Goal: Task Accomplishment & Management: Manage account settings

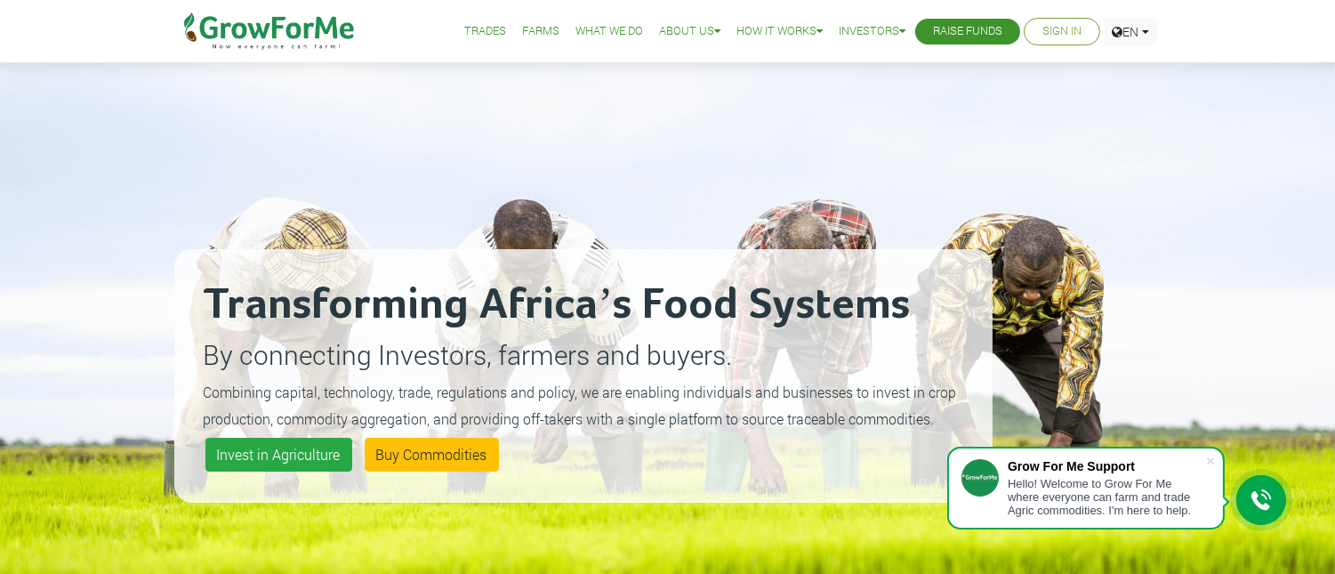
click at [1065, 33] on link "Sign In" at bounding box center [1061, 31] width 39 height 19
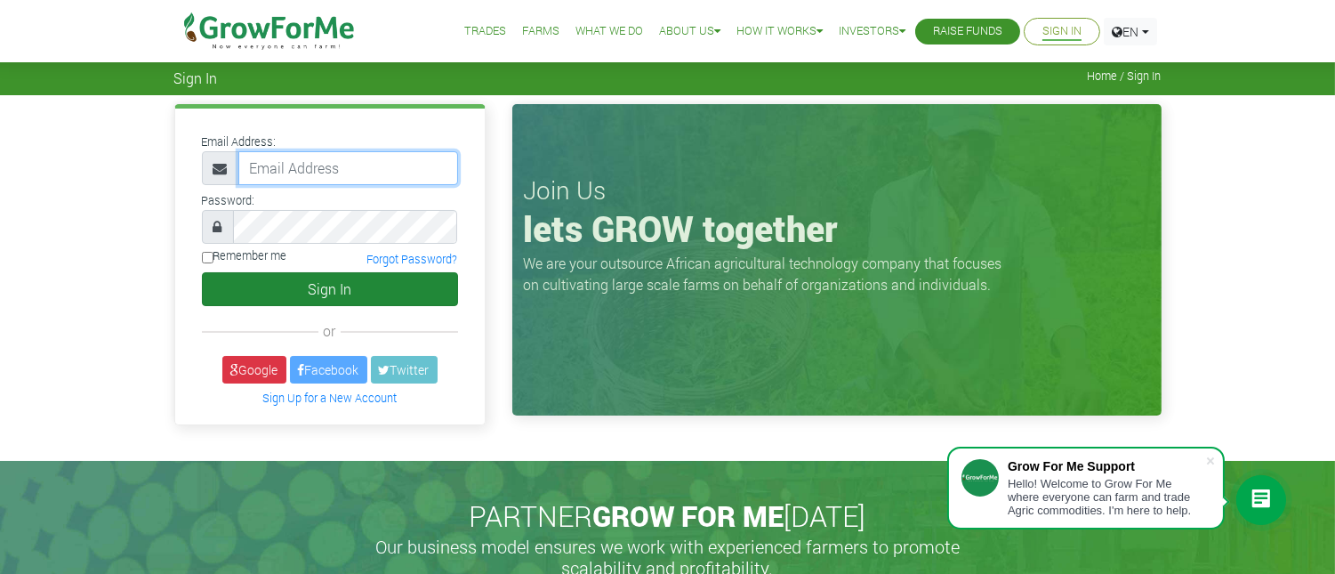
type input "233549678024@growforme.com"
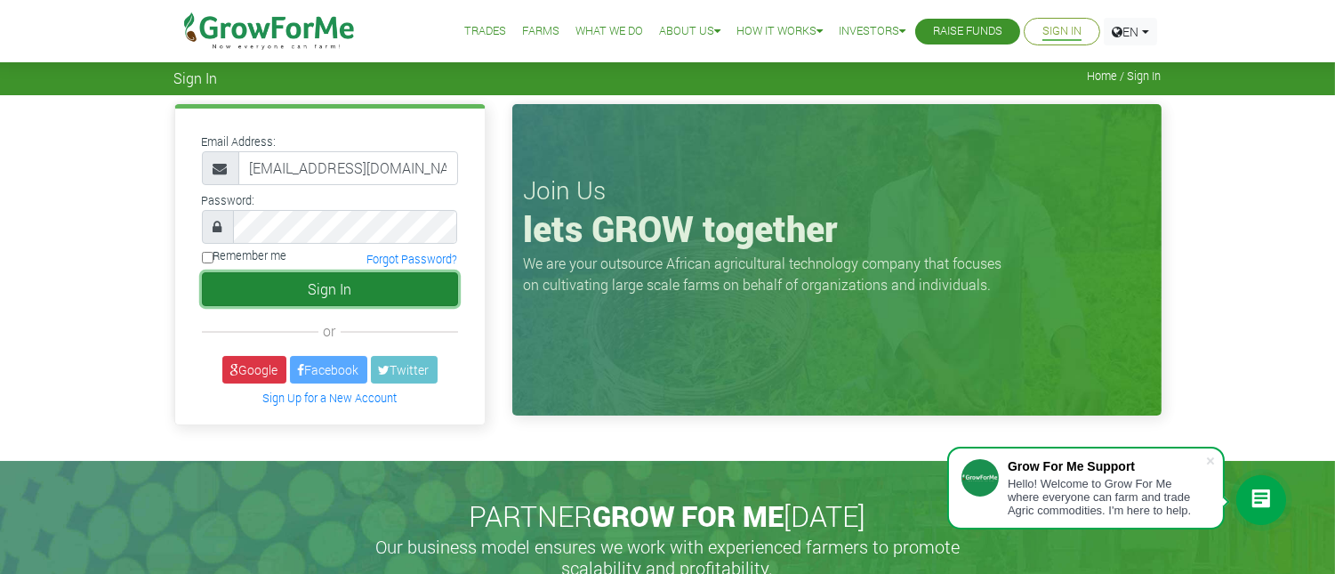
click at [362, 280] on button "Sign In" at bounding box center [330, 289] width 256 height 34
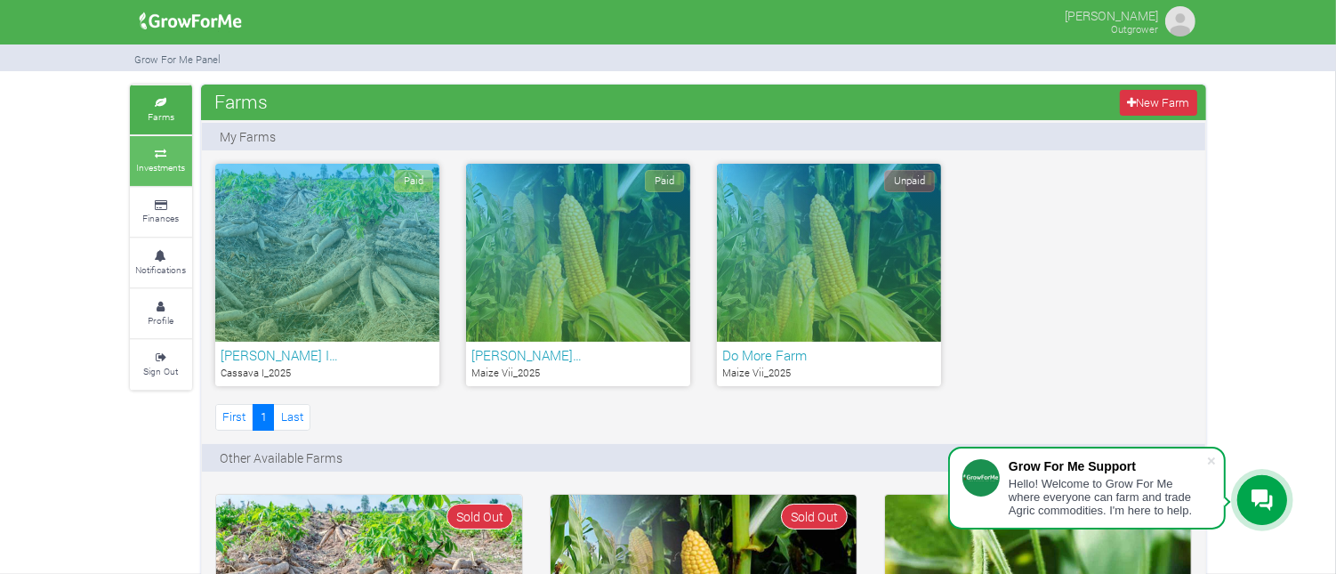
click at [163, 152] on icon at bounding box center [160, 153] width 53 height 9
